Goal: Information Seeking & Learning: Learn about a topic

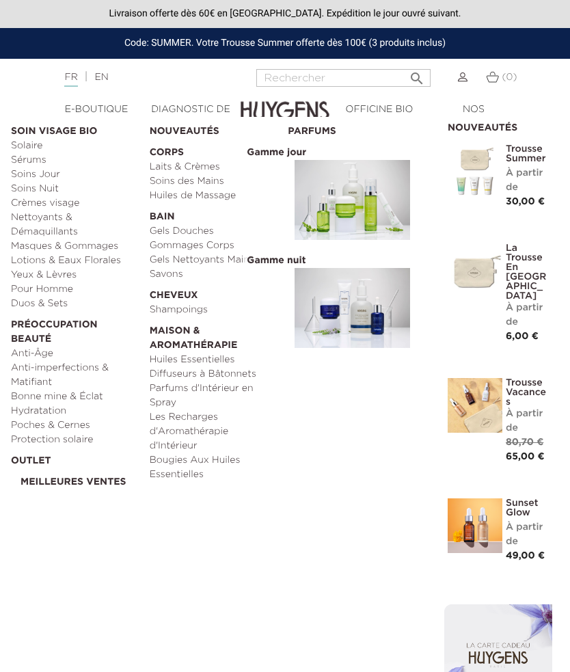
click at [530, 499] on link "Sunset Glow" at bounding box center [527, 508] width 43 height 19
click at [484, 501] on img at bounding box center [475, 526] width 55 height 55
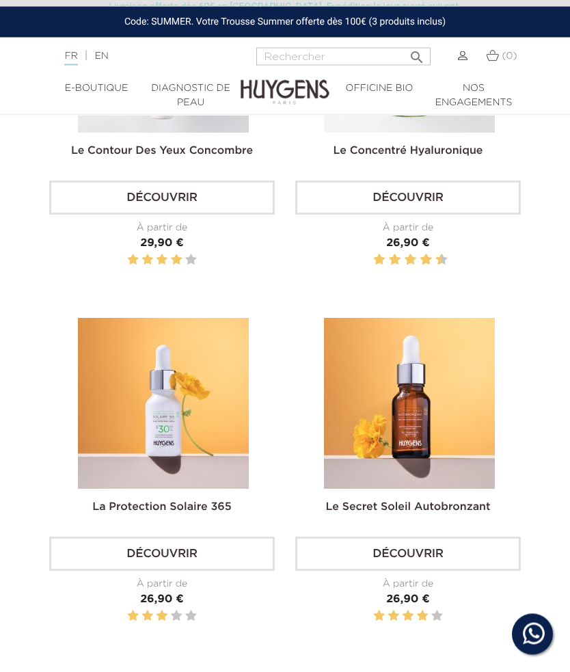
scroll to position [1373, 0]
click at [453, 502] on link "Le Secret Soleil Autobronzant" at bounding box center [408, 507] width 165 height 11
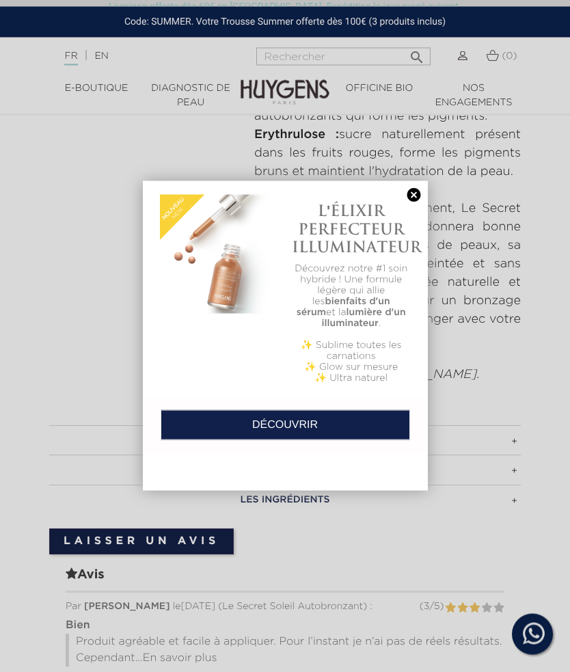
scroll to position [655, 0]
click at [410, 193] on link at bounding box center [414, 195] width 19 height 14
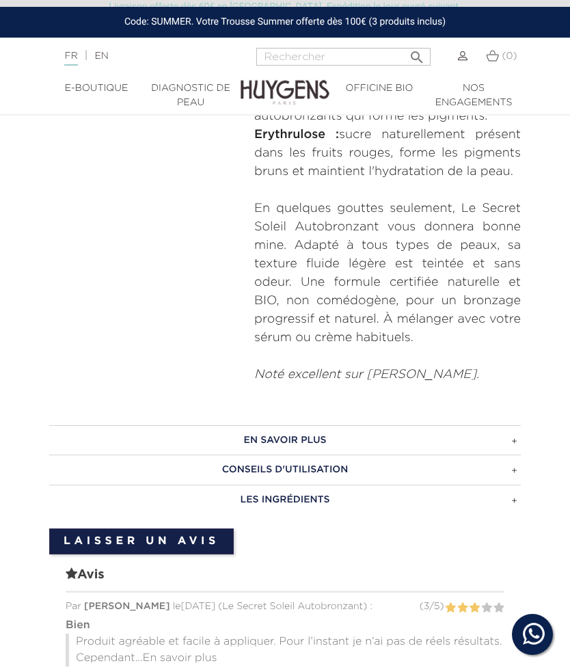
click at [516, 443] on h3 "EN SAVOIR PLUS" at bounding box center [285, 440] width 472 height 30
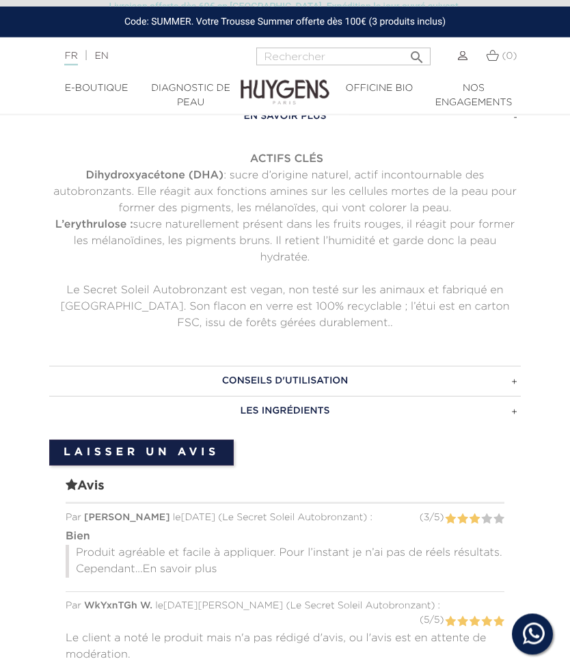
scroll to position [979, 0]
click at [508, 383] on h3 "CONSEILS D'UTILISATION" at bounding box center [285, 381] width 472 height 30
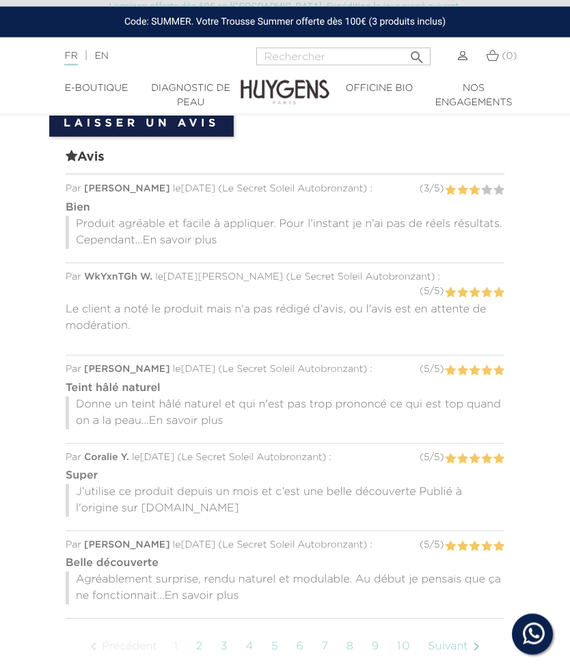
scroll to position [1243, 0]
click at [183, 241] on p "Produit agréable et facile à appliquer. Pour l’instant je n’ai pas de réels rés…" at bounding box center [285, 232] width 439 height 33
click at [175, 238] on span "En savoir plus" at bounding box center [180, 240] width 75 height 11
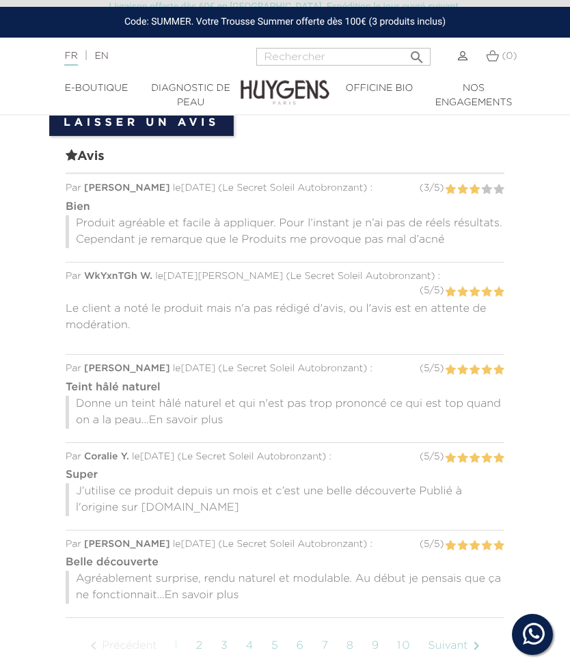
click at [211, 629] on link "2" at bounding box center [199, 646] width 21 height 34
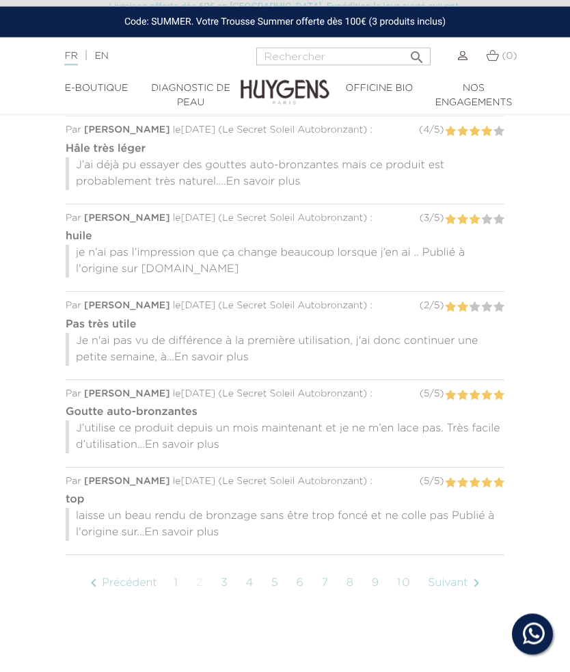
scroll to position [1132, 0]
click at [213, 352] on span "En savoir plus" at bounding box center [211, 357] width 75 height 11
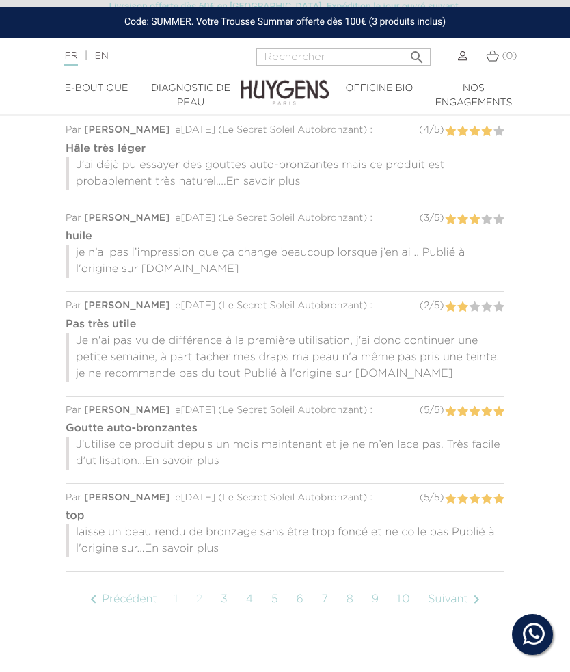
click at [421, 617] on link "Suivant " at bounding box center [456, 600] width 70 height 34
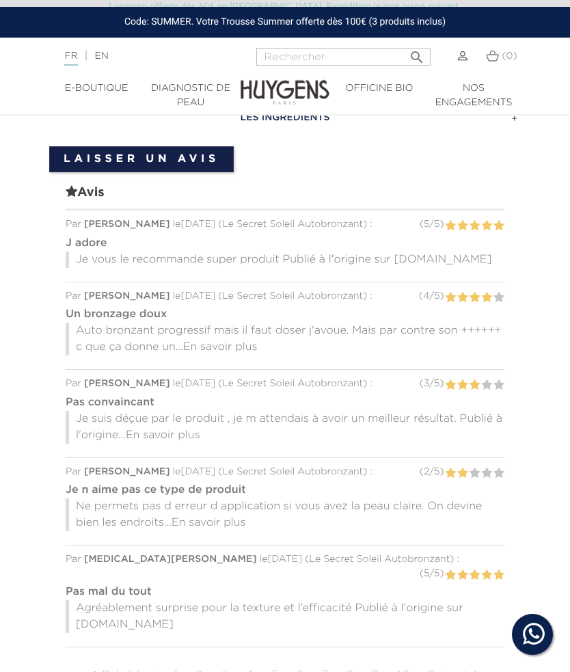
scroll to position [1046, 0]
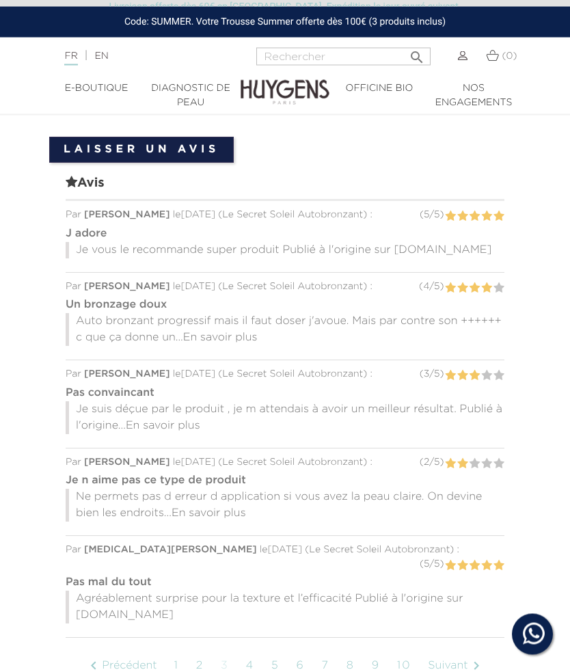
click at [168, 422] on span "En savoir plus" at bounding box center [163, 426] width 75 height 11
click at [211, 508] on span "En savoir plus" at bounding box center [209, 513] width 75 height 11
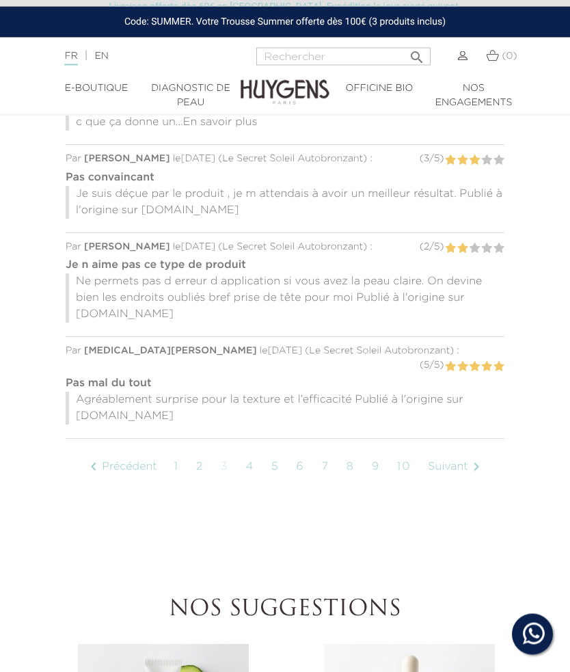
scroll to position [1263, 0]
click at [421, 484] on link "Suivant " at bounding box center [456, 466] width 70 height 34
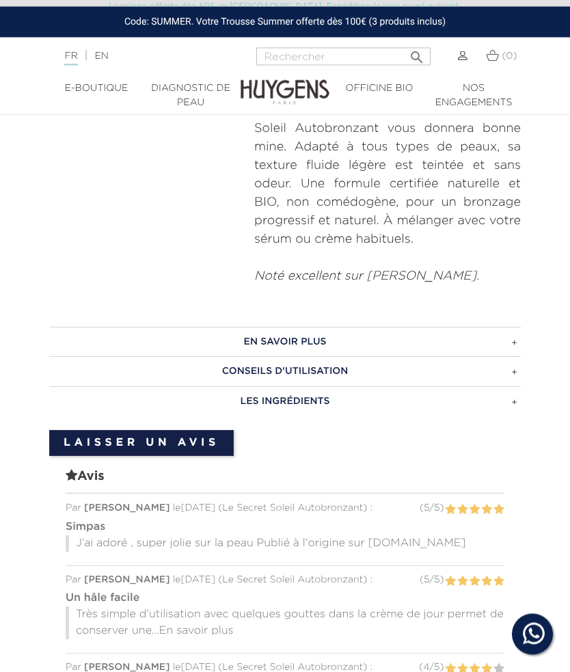
scroll to position [740, 0]
